Goal: Transaction & Acquisition: Purchase product/service

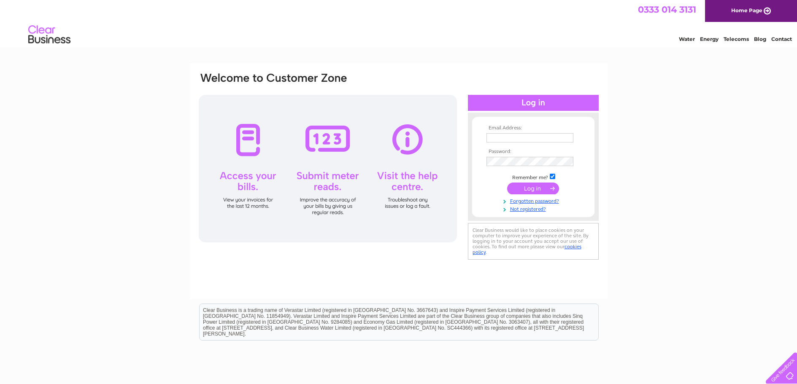
click at [546, 137] on input "text" at bounding box center [529, 137] width 87 height 9
type input "kat_twinn@hotmail.com"
click at [507, 183] on input "submit" at bounding box center [533, 189] width 52 height 12
click at [529, 184] on input "submit" at bounding box center [533, 189] width 52 height 12
click at [528, 184] on input "submit" at bounding box center [533, 189] width 52 height 12
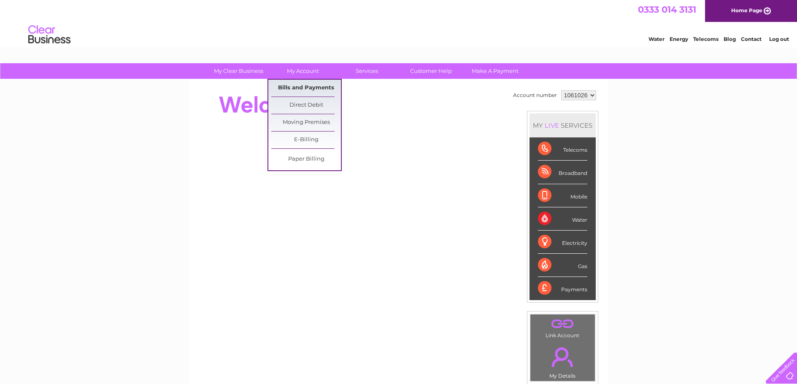
click at [304, 83] on link "Bills and Payments" at bounding box center [306, 88] width 70 height 17
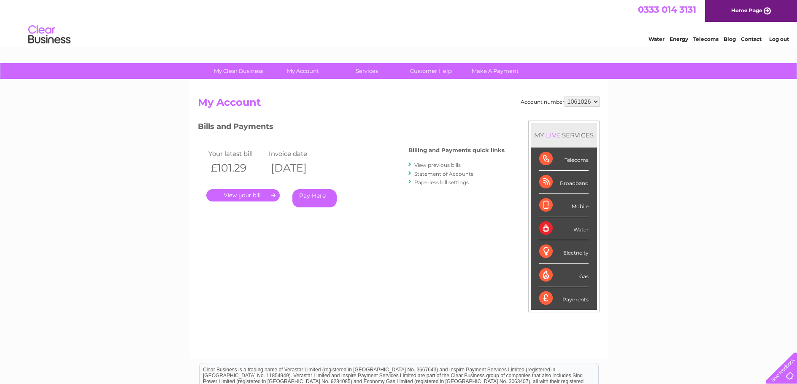
click at [258, 193] on link "." at bounding box center [242, 195] width 73 height 12
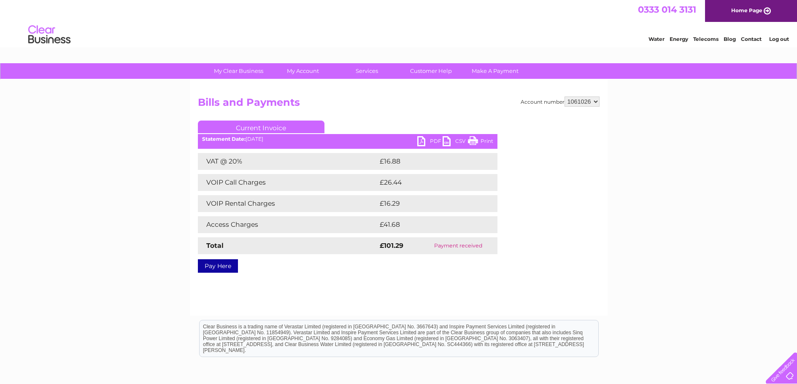
click at [423, 143] on link "PDF" at bounding box center [429, 142] width 25 height 12
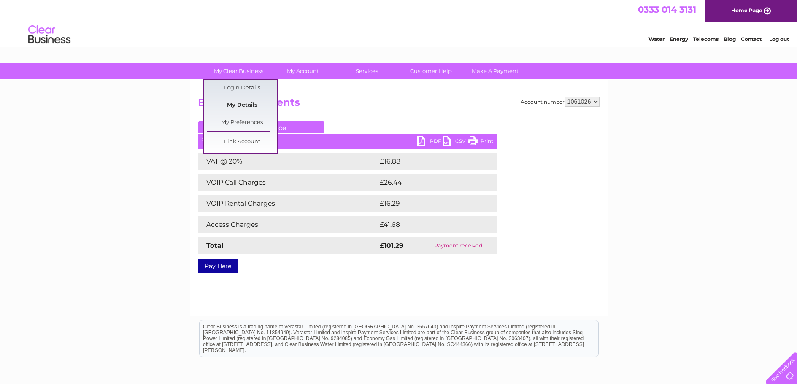
click at [244, 102] on link "My Details" at bounding box center [242, 105] width 70 height 17
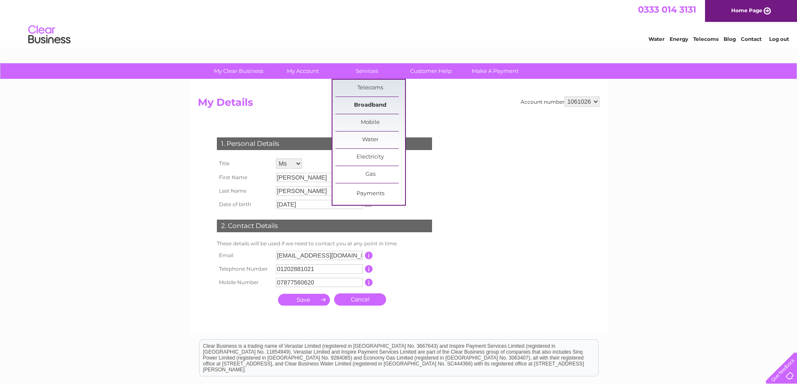
click at [366, 100] on link "Broadband" at bounding box center [370, 105] width 70 height 17
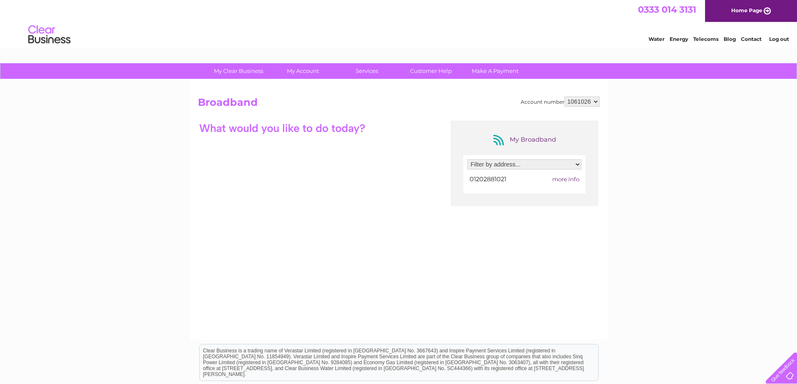
click at [575, 180] on span "more info" at bounding box center [565, 179] width 27 height 7
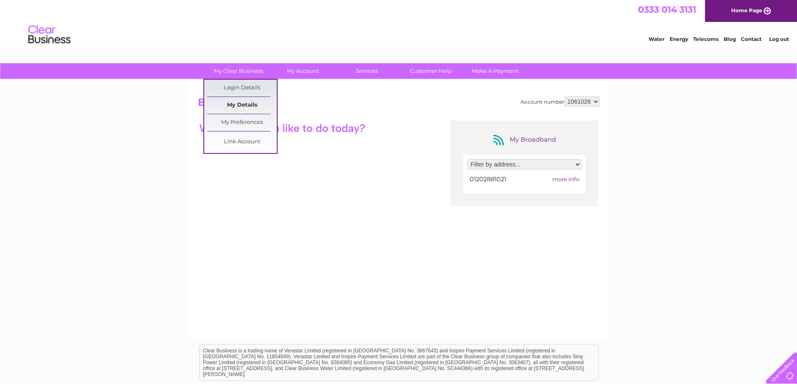
click at [248, 100] on link "My Details" at bounding box center [242, 105] width 70 height 17
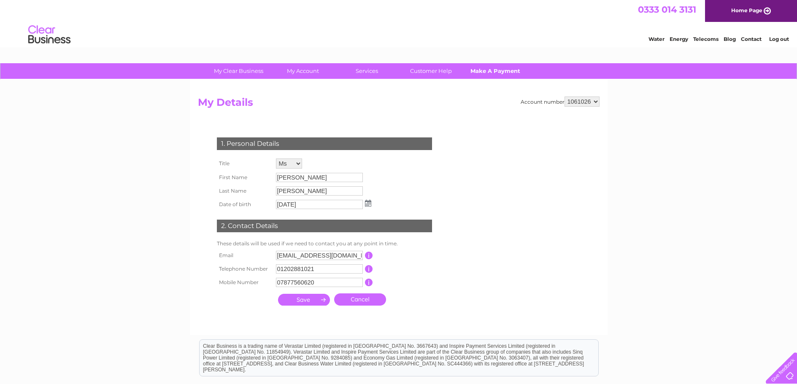
click at [492, 75] on link "Make A Payment" at bounding box center [495, 71] width 70 height 16
